Goal: Check status: Check status

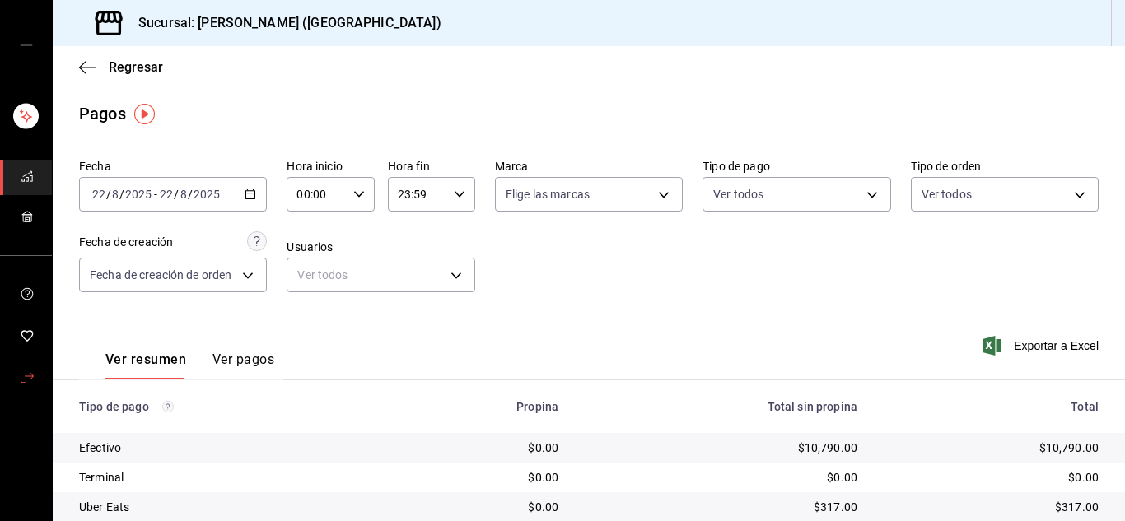
click at [32, 379] on icon "mailbox folders" at bounding box center [27, 376] width 13 height 13
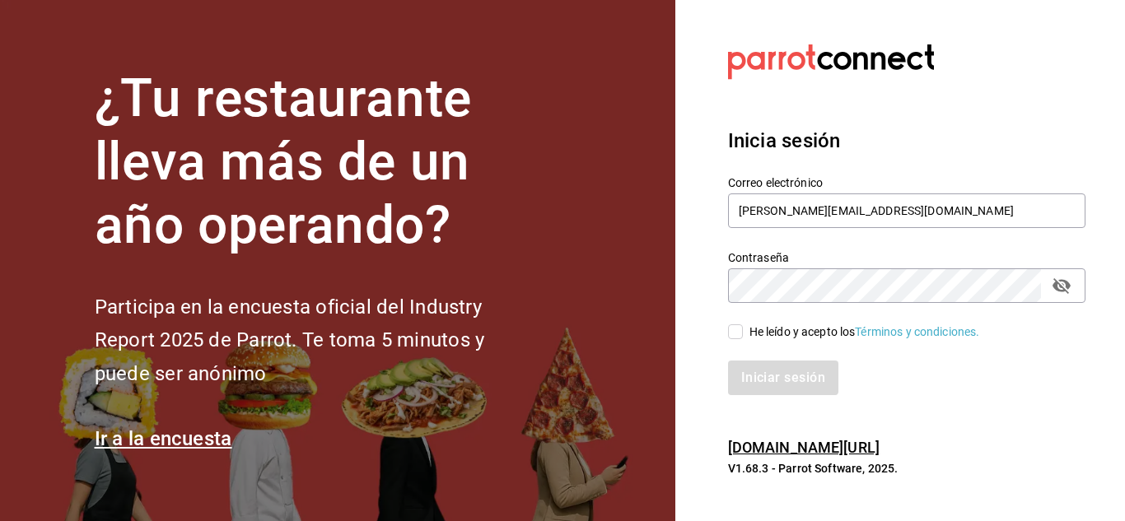
click at [736, 331] on input "He leído y acepto los Términos y condiciones." at bounding box center [735, 331] width 15 height 15
checkbox input "true"
click at [783, 380] on button "Iniciar sesión" at bounding box center [784, 378] width 112 height 35
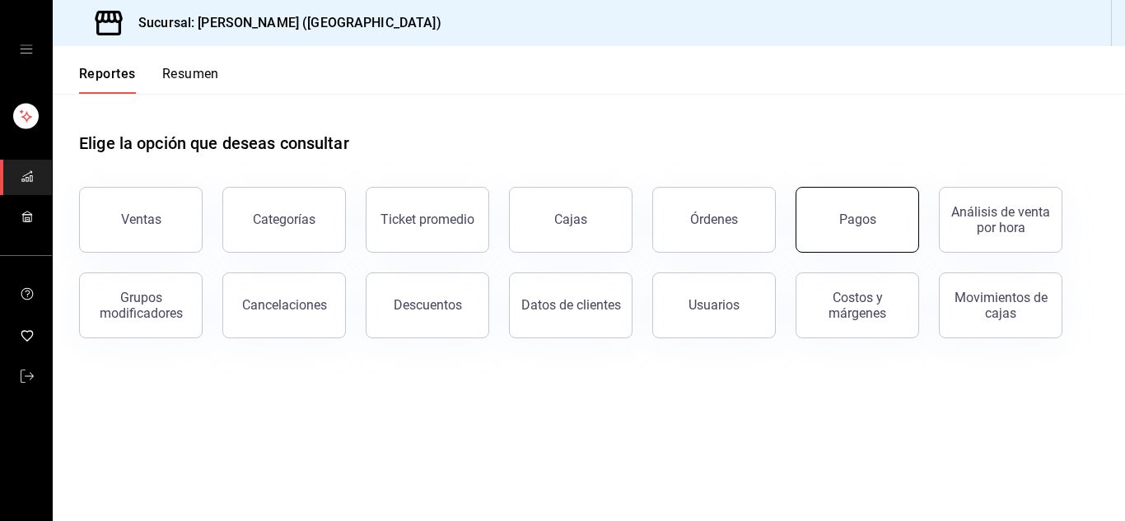
click at [851, 206] on button "Pagos" at bounding box center [857, 220] width 124 height 66
